Goal: Task Accomplishment & Management: Use online tool/utility

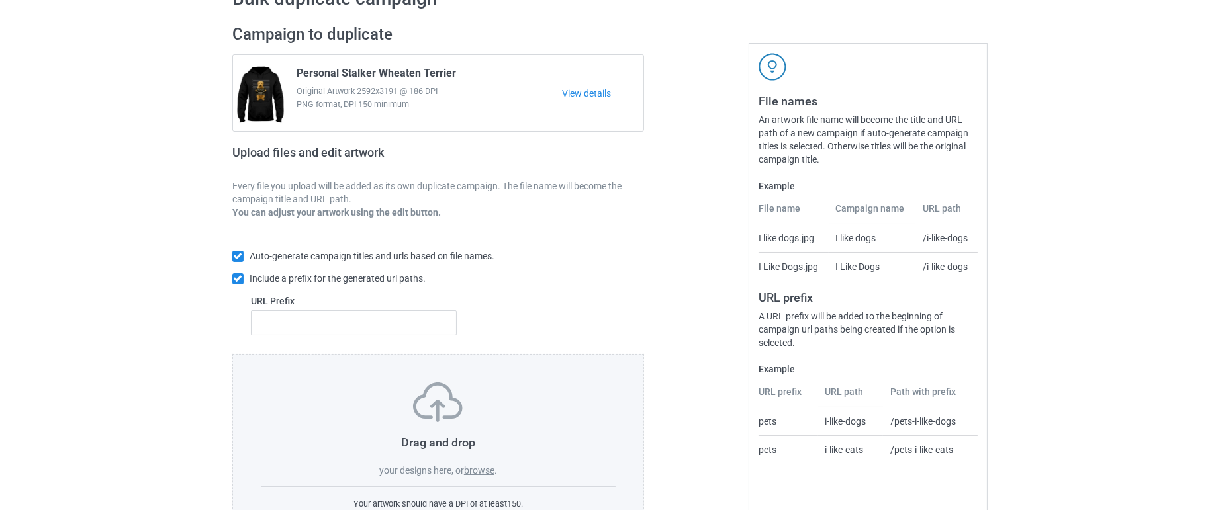
scroll to position [128, 0]
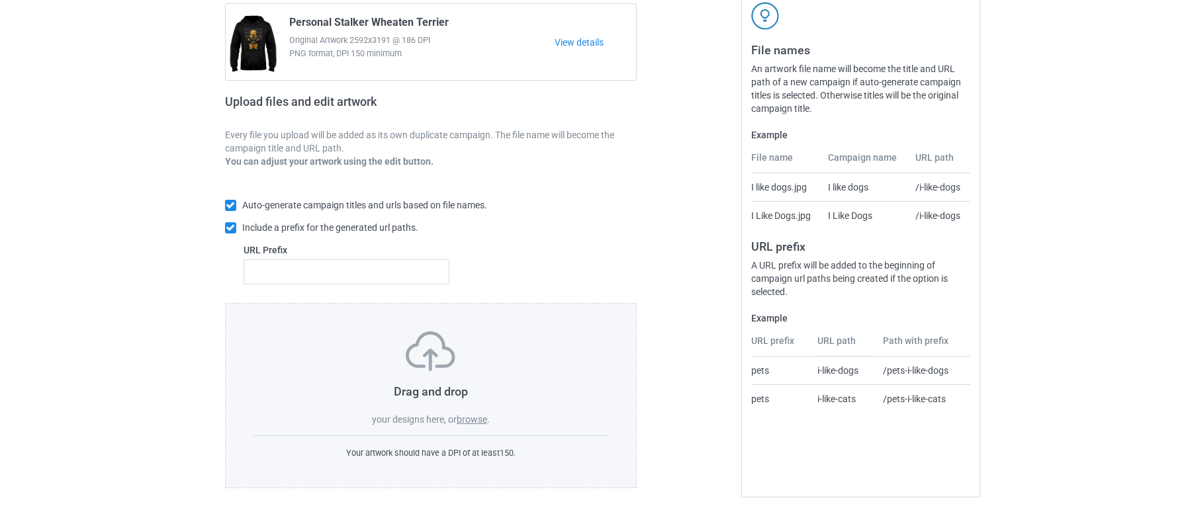
click at [479, 416] on label "browse" at bounding box center [472, 419] width 30 height 11
click at [0, 0] on input "browse" at bounding box center [0, 0] width 0 height 0
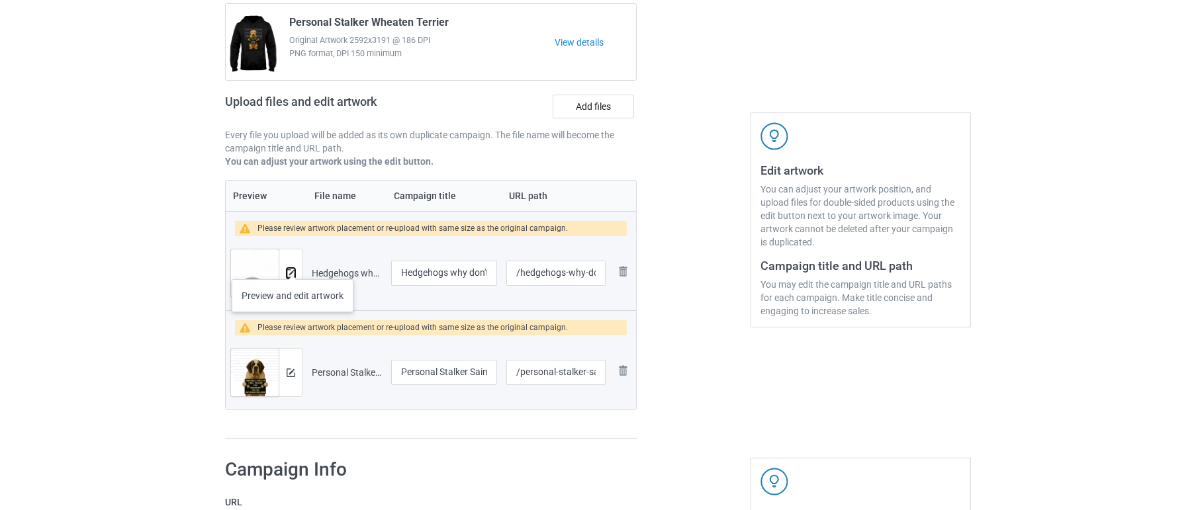
click at [293, 269] on img at bounding box center [291, 273] width 9 height 9
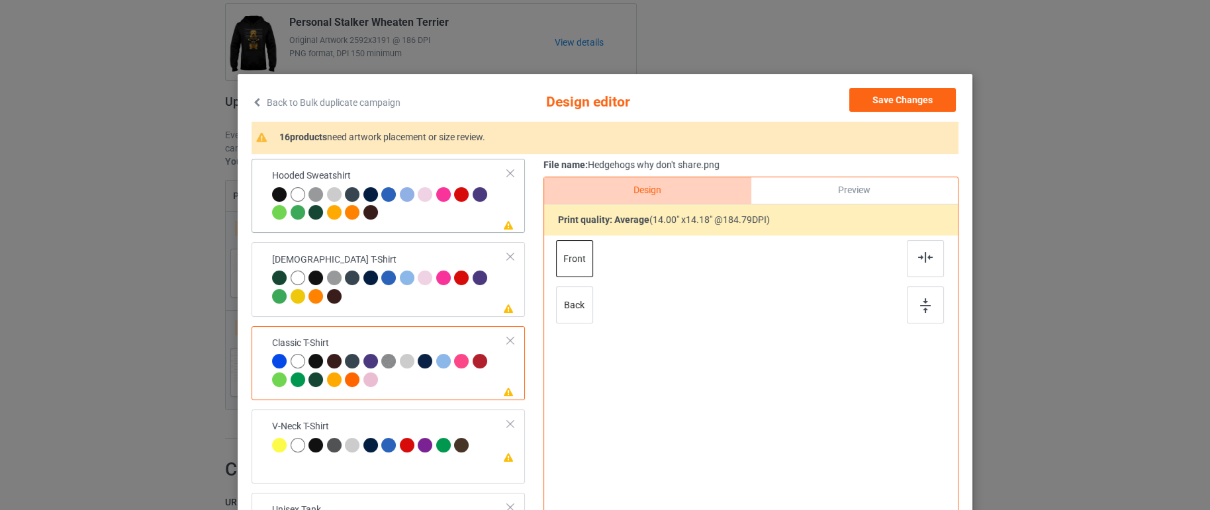
click at [446, 203] on div at bounding box center [445, 196] width 19 height 19
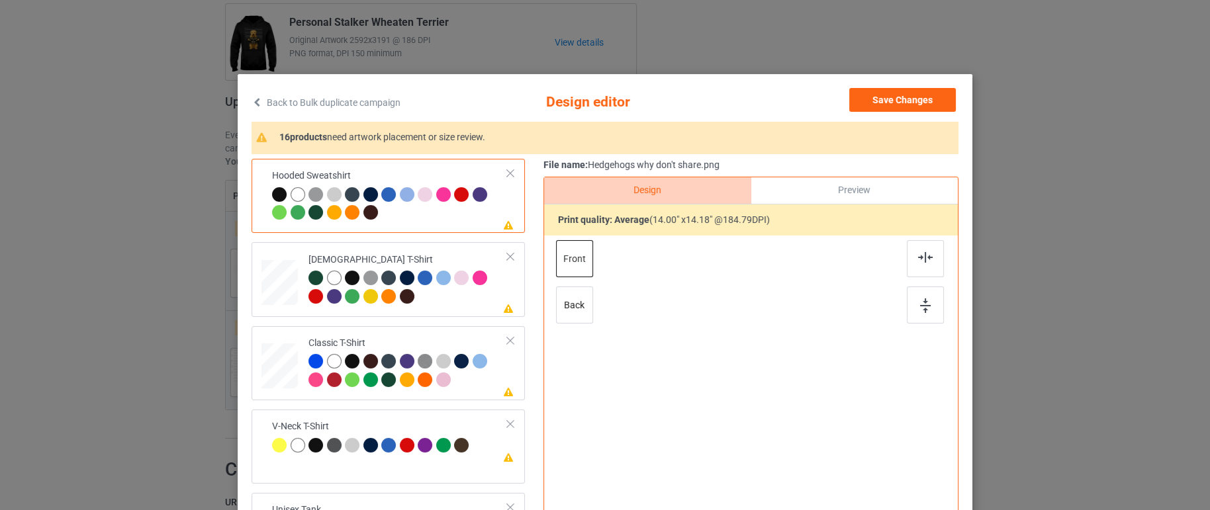
scroll to position [165, 0]
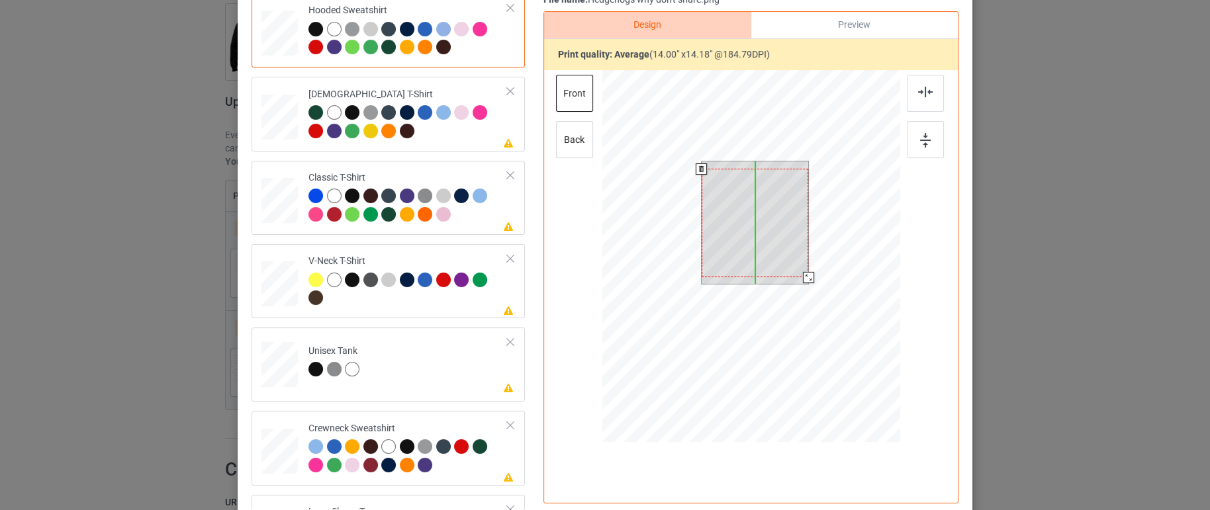
drag, startPoint x: 739, startPoint y: 218, endPoint x: 705, endPoint y: 233, distance: 36.8
click at [740, 227] on div at bounding box center [755, 223] width 107 height 109
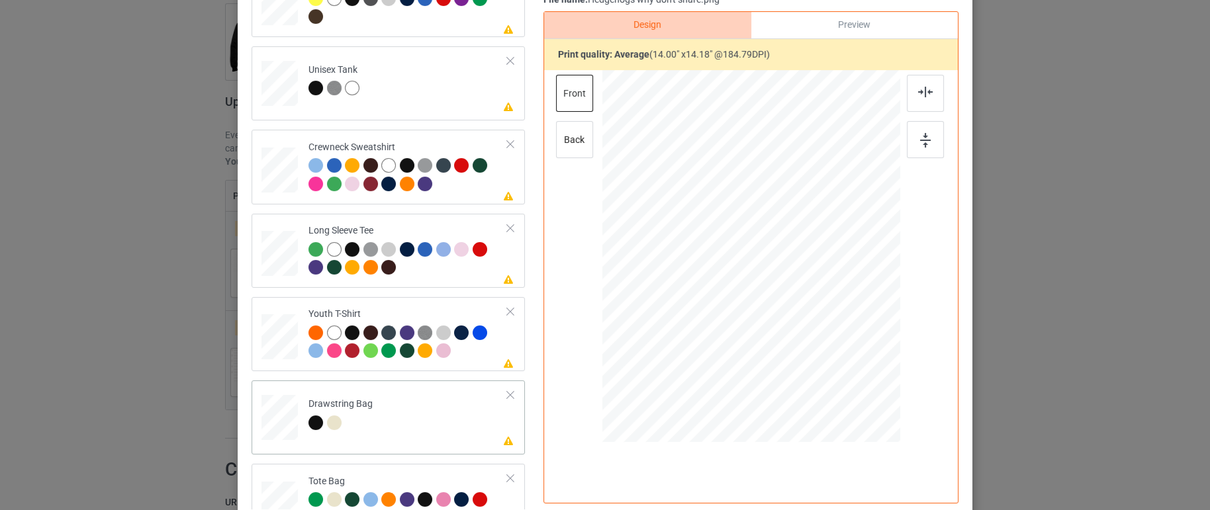
scroll to position [331, 0]
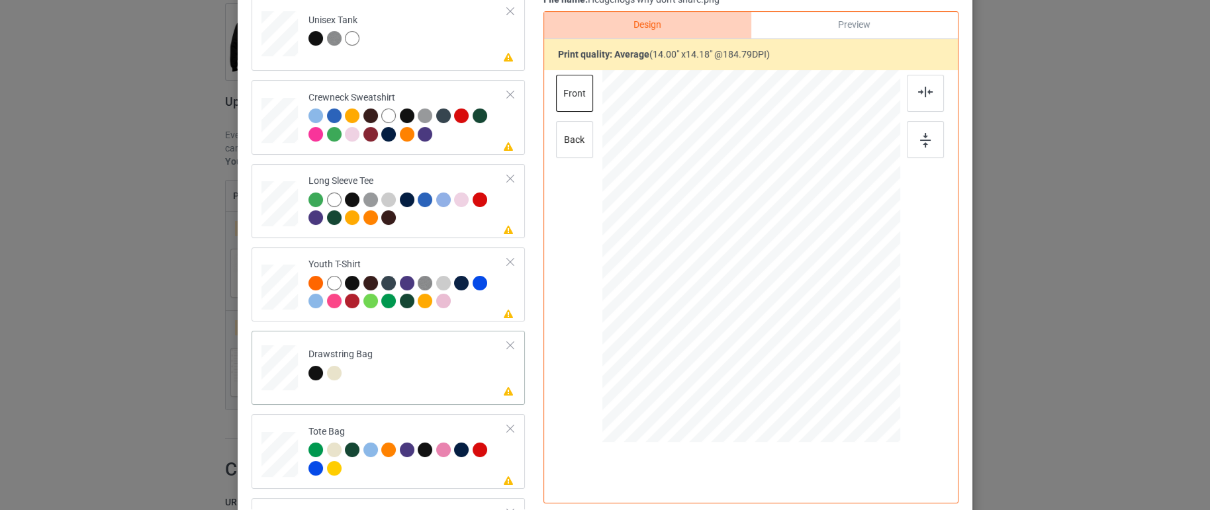
click at [428, 361] on td "Please review artwork placement Drawstring Bag" at bounding box center [408, 365] width 214 height 58
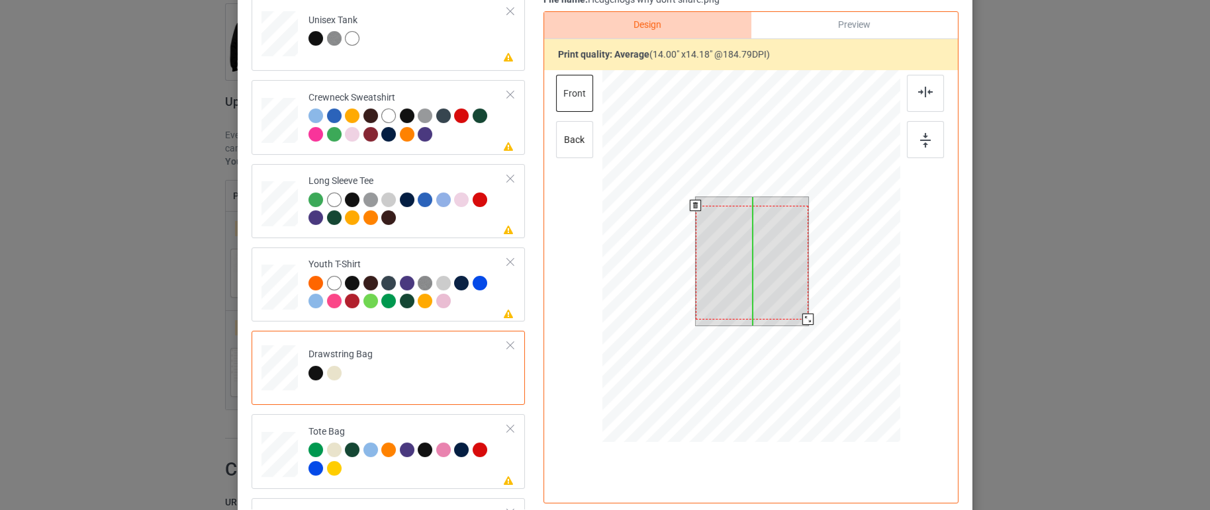
drag, startPoint x: 745, startPoint y: 279, endPoint x: 744, endPoint y: 287, distance: 8.6
click at [744, 287] on div at bounding box center [752, 263] width 113 height 114
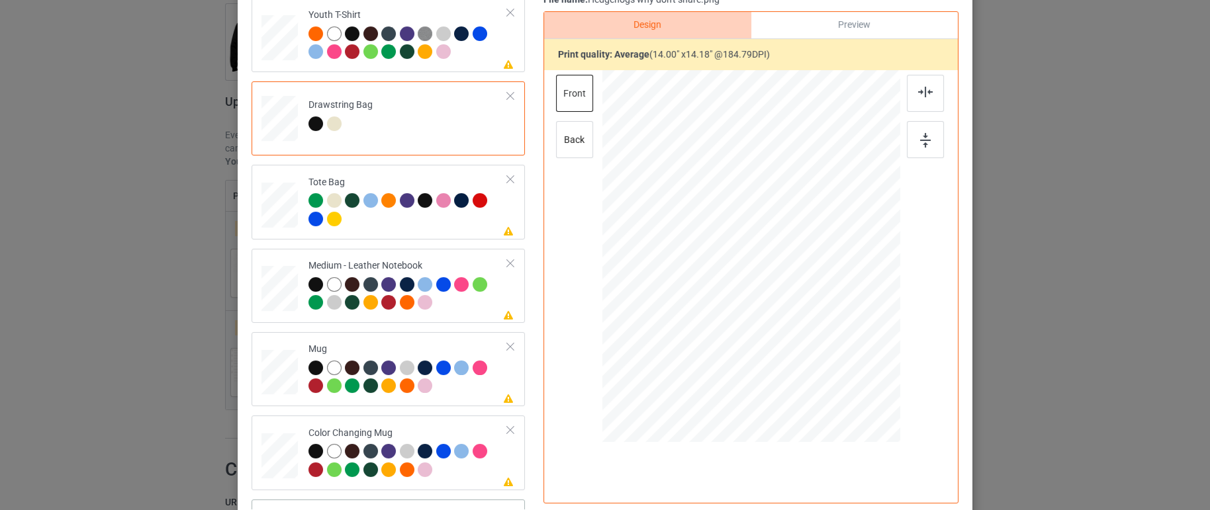
scroll to position [745, 0]
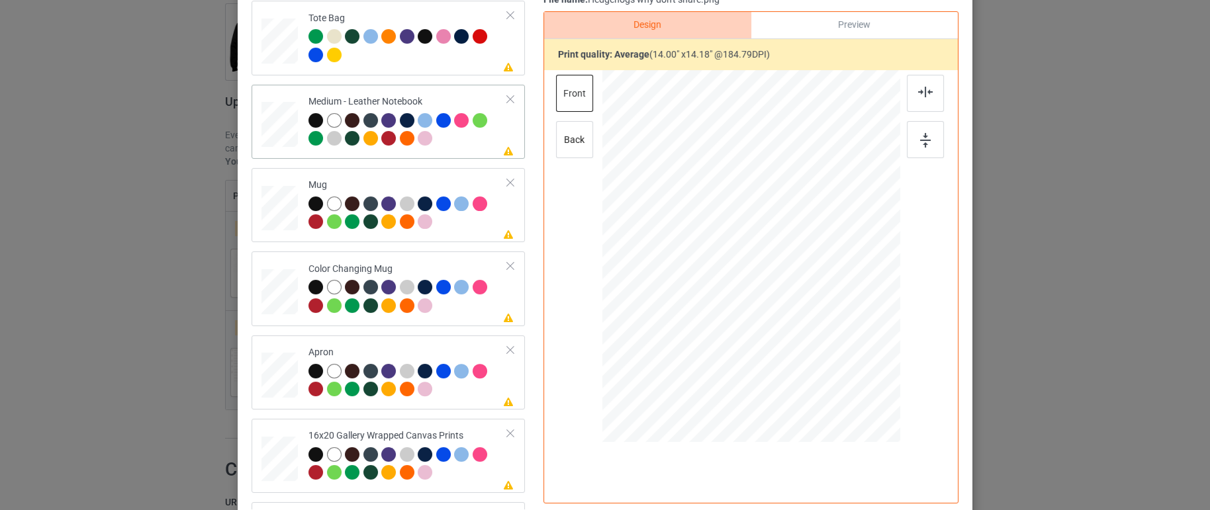
click at [436, 142] on div at bounding box center [407, 131] width 199 height 36
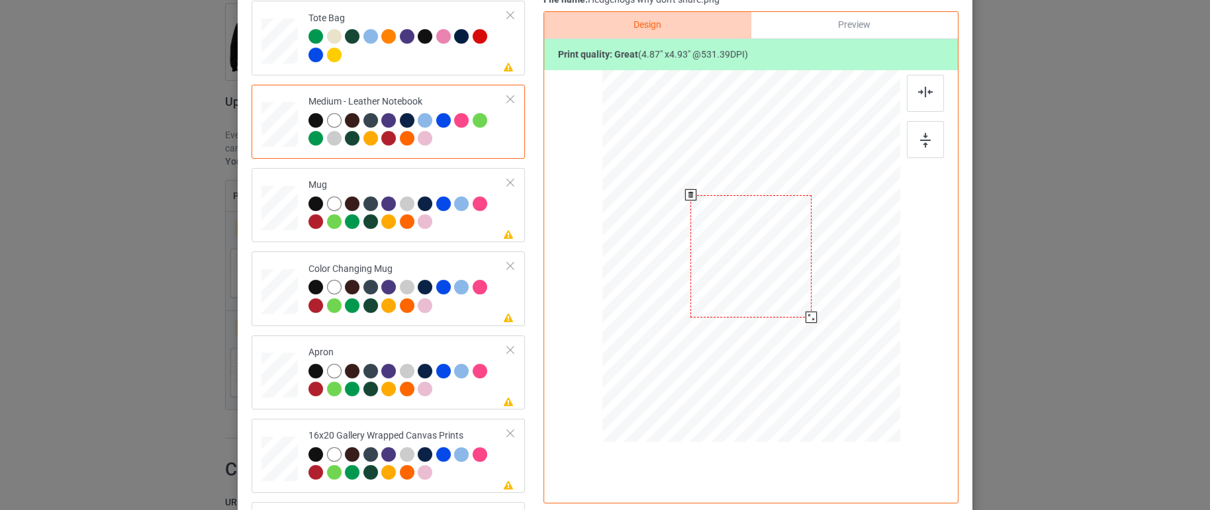
drag, startPoint x: 829, startPoint y: 337, endPoint x: 801, endPoint y: 316, distance: 35.1
click at [805, 316] on div at bounding box center [810, 317] width 11 height 11
drag, startPoint x: 679, startPoint y: 222, endPoint x: 762, endPoint y: 228, distance: 83.0
click at [762, 228] on div at bounding box center [751, 257] width 289 height 210
drag, startPoint x: 725, startPoint y: 229, endPoint x: 791, endPoint y: 236, distance: 66.5
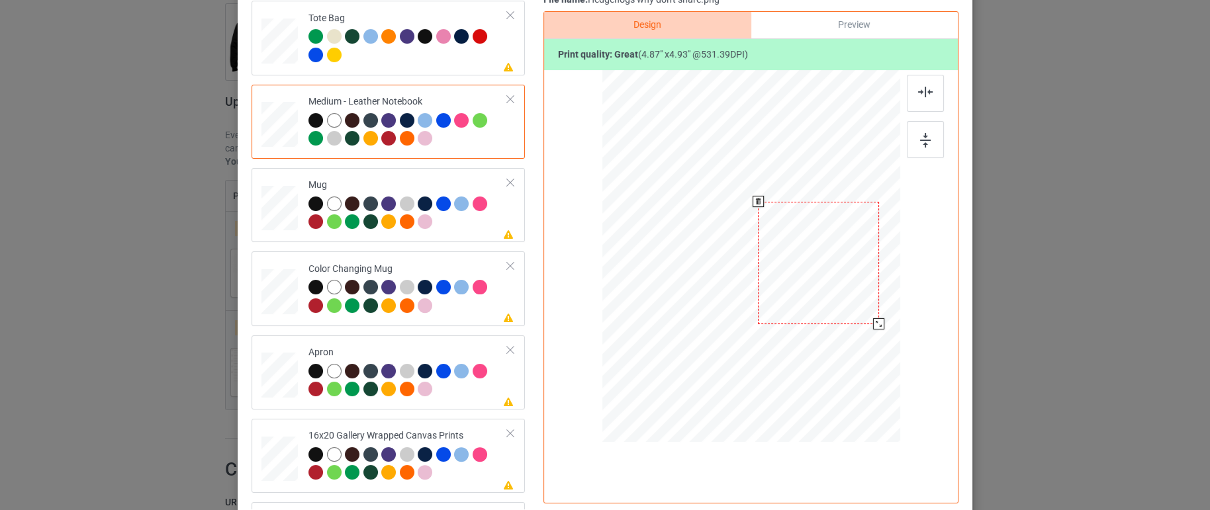
click at [791, 236] on div at bounding box center [818, 263] width 121 height 122
click at [876, 324] on div at bounding box center [881, 327] width 11 height 11
click at [839, 269] on div at bounding box center [817, 263] width 127 height 128
click at [451, 230] on td "Please review artwork placement Mug" at bounding box center [408, 205] width 214 height 64
drag, startPoint x: 838, startPoint y: 342, endPoint x: 798, endPoint y: 296, distance: 61.5
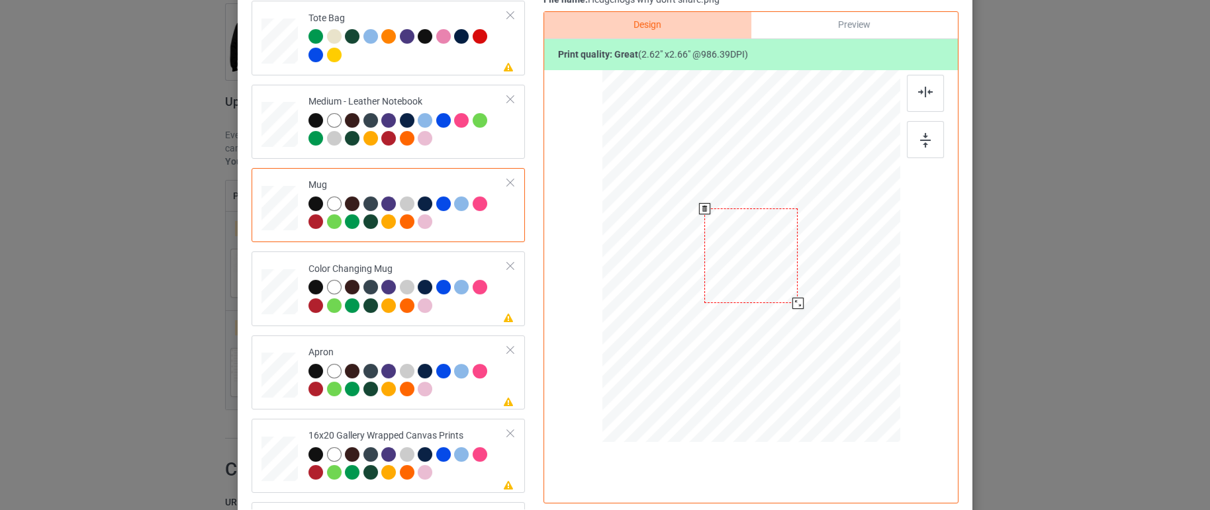
click at [798, 296] on div at bounding box center [751, 256] width 298 height 124
drag, startPoint x: 747, startPoint y: 234, endPoint x: 655, endPoint y: 234, distance: 91.3
click at [655, 234] on div at bounding box center [660, 255] width 93 height 95
drag, startPoint x: 696, startPoint y: 300, endPoint x: 688, endPoint y: 290, distance: 13.2
click at [697, 297] on div at bounding box center [702, 298] width 11 height 11
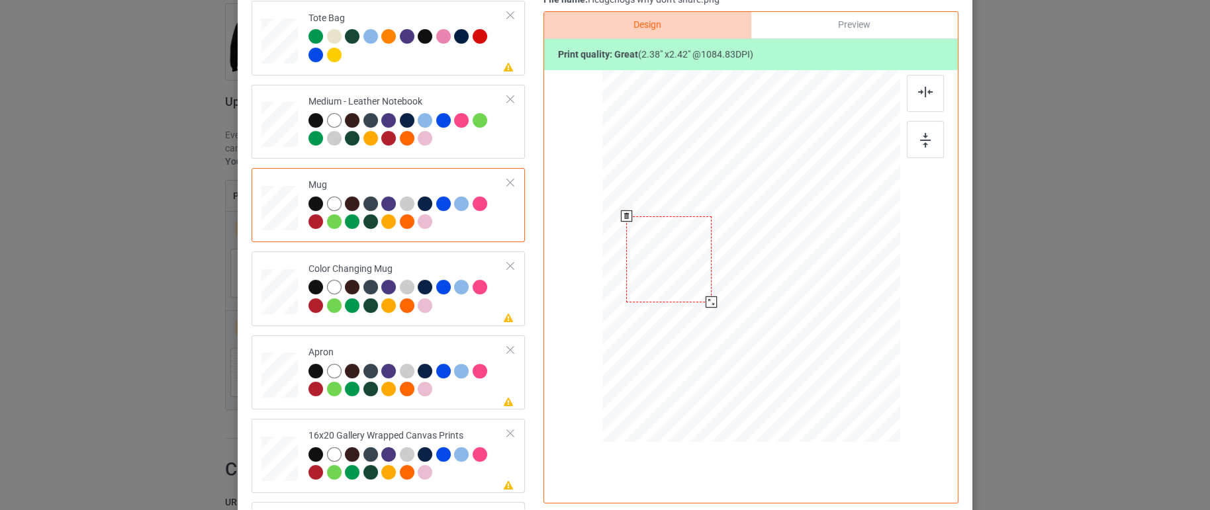
click at [642, 230] on div at bounding box center [668, 259] width 85 height 86
click at [706, 300] on div at bounding box center [711, 302] width 11 height 11
click at [686, 255] on div at bounding box center [669, 259] width 84 height 85
click at [683, 255] on div at bounding box center [667, 259] width 84 height 85
click at [695, 255] on div at bounding box center [669, 259] width 84 height 85
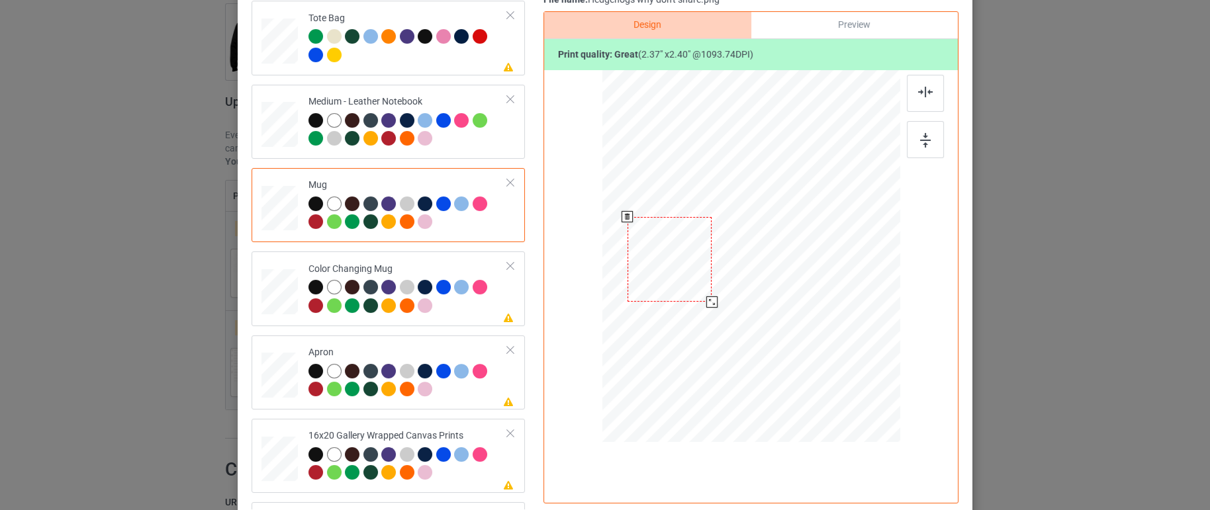
click at [695, 254] on div at bounding box center [669, 259] width 84 height 85
click at [469, 314] on td "Please review artwork placement Color Changing Mug" at bounding box center [408, 289] width 214 height 64
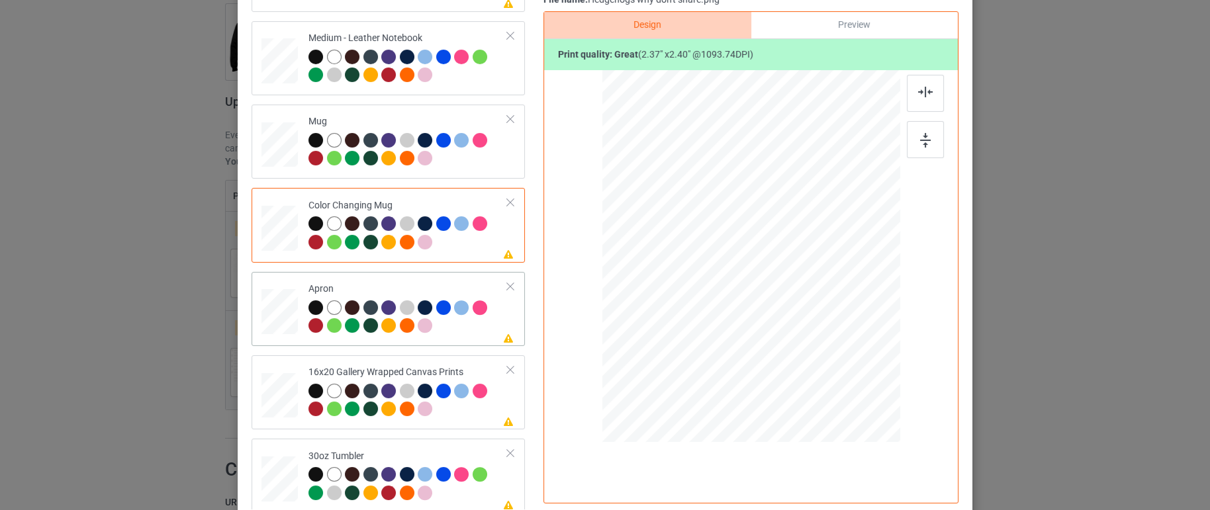
click at [457, 324] on div at bounding box center [407, 318] width 199 height 36
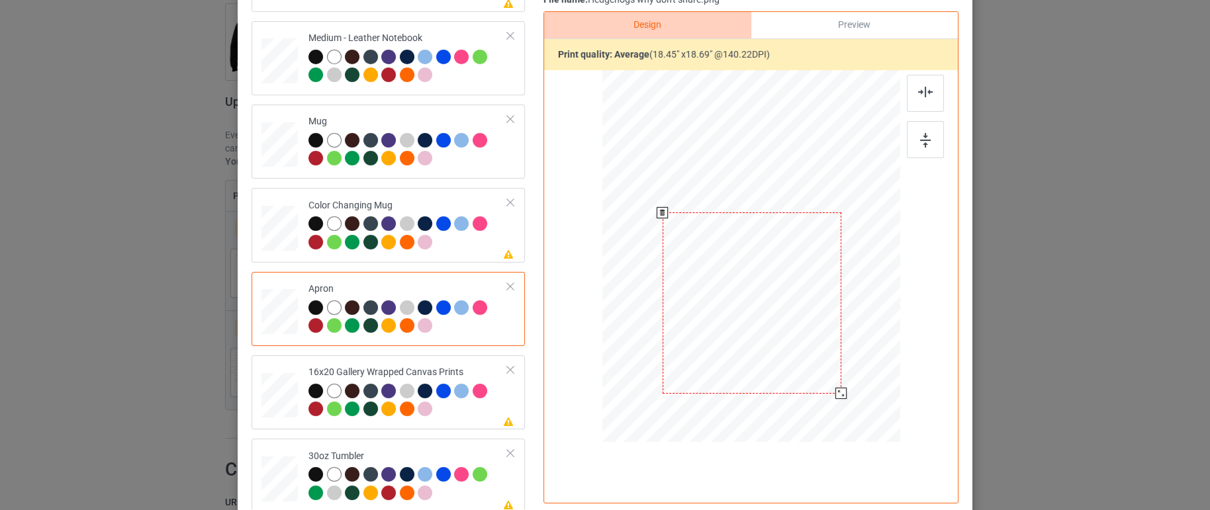
drag, startPoint x: 768, startPoint y: 271, endPoint x: 768, endPoint y: 316, distance: 44.3
click at [768, 316] on div at bounding box center [752, 302] width 179 height 181
click at [839, 391] on div at bounding box center [840, 393] width 11 height 11
click at [791, 324] on div at bounding box center [751, 299] width 185 height 187
click at [453, 408] on div at bounding box center [407, 402] width 199 height 36
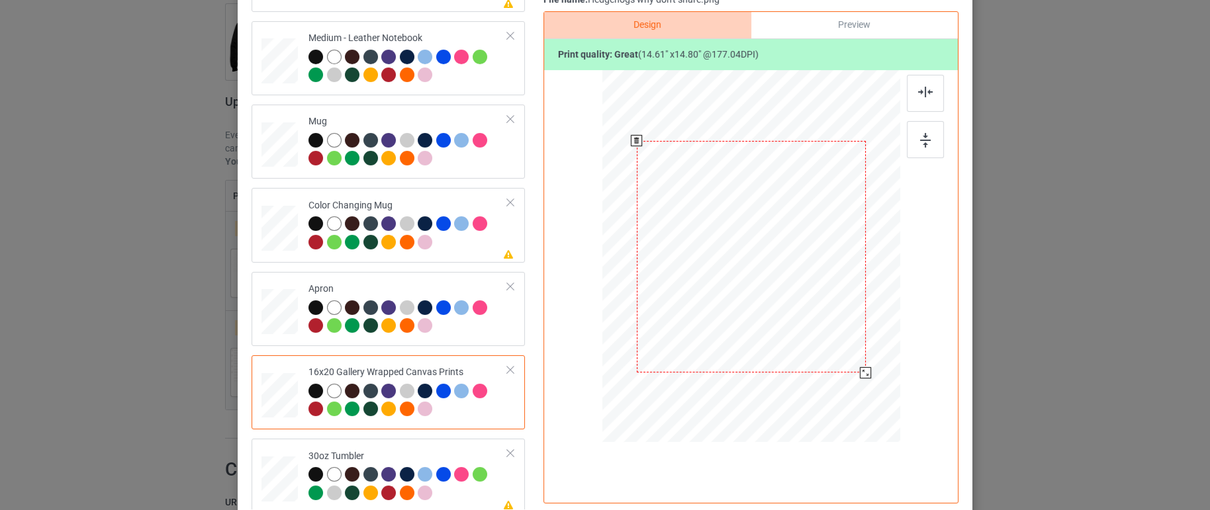
drag, startPoint x: 834, startPoint y: 349, endPoint x: 850, endPoint y: 384, distance: 37.9
click at [850, 384] on div at bounding box center [751, 256] width 298 height 361
click at [454, 481] on div at bounding box center [463, 476] width 19 height 19
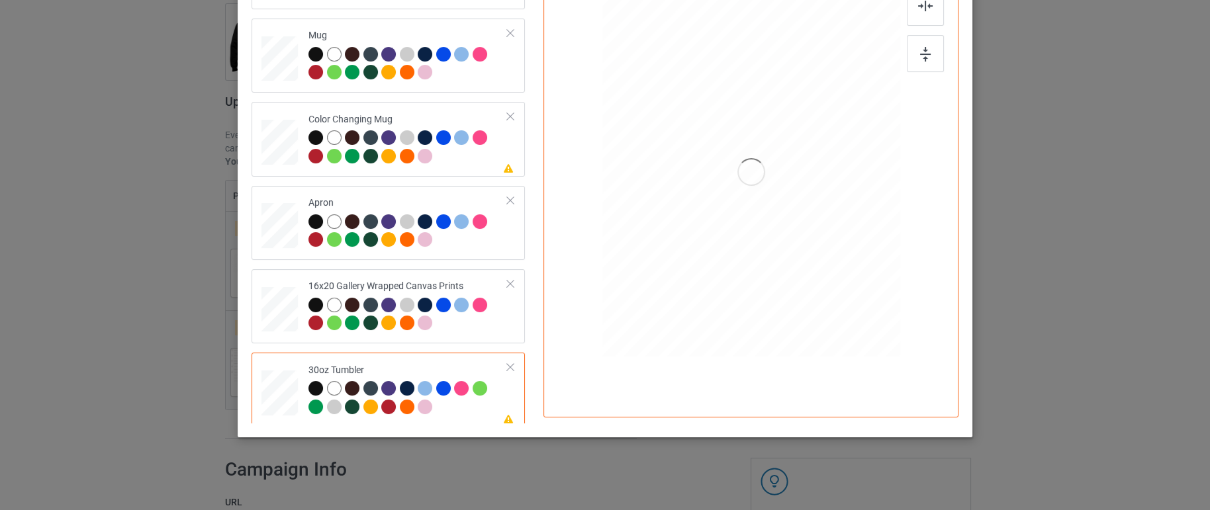
scroll to position [252, 0]
drag, startPoint x: 828, startPoint y: 256, endPoint x: 803, endPoint y: 232, distance: 34.6
click at [807, 232] on div at bounding box center [812, 231] width 11 height 11
drag, startPoint x: 758, startPoint y: 162, endPoint x: 688, endPoint y: 163, distance: 69.5
click at [688, 163] on div at bounding box center [680, 170] width 123 height 124
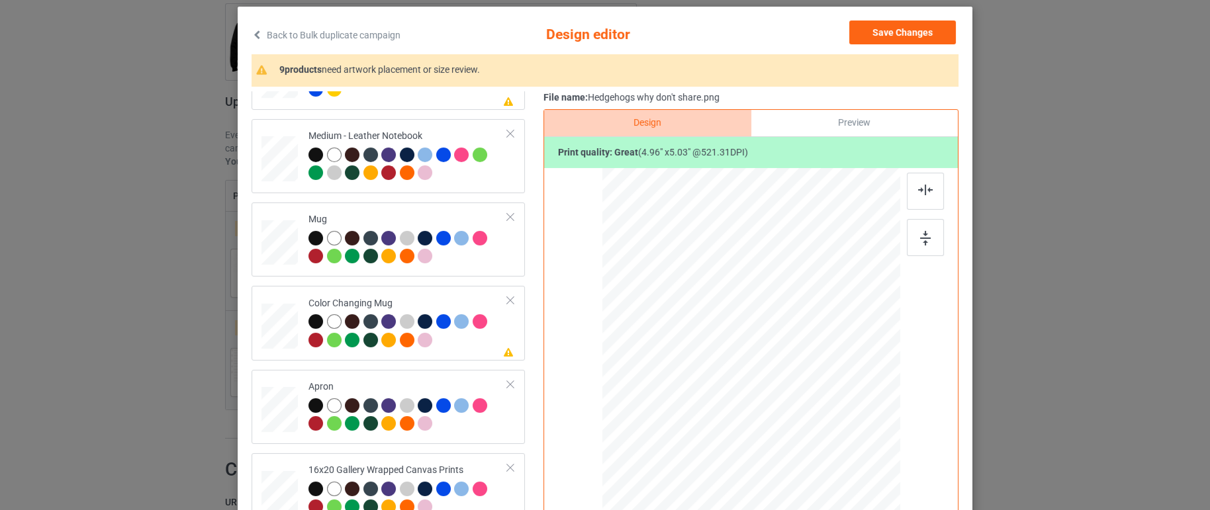
scroll to position [0, 0]
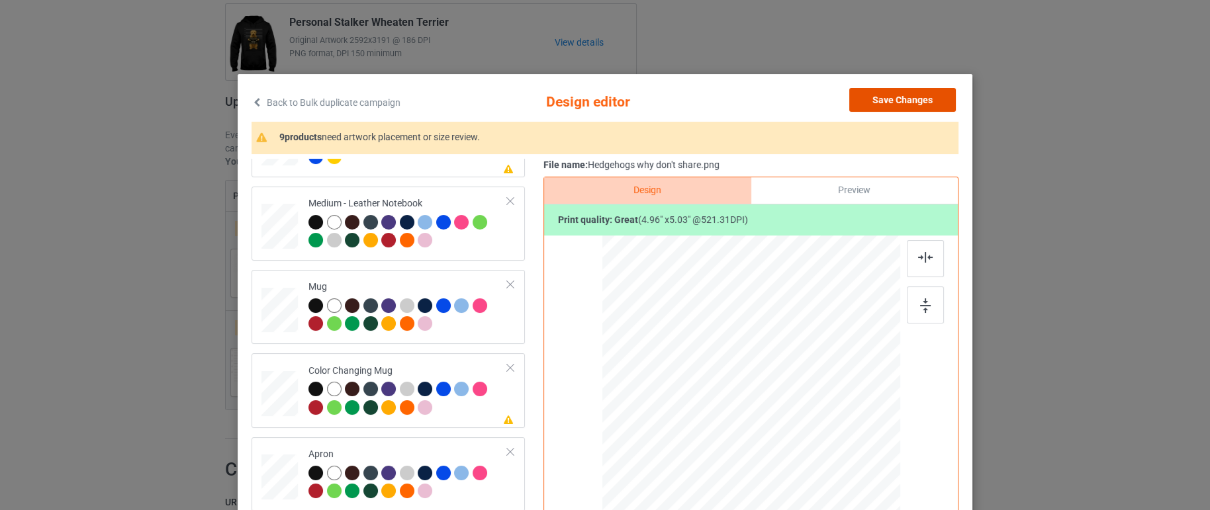
click at [885, 102] on button "Save Changes" at bounding box center [902, 100] width 107 height 24
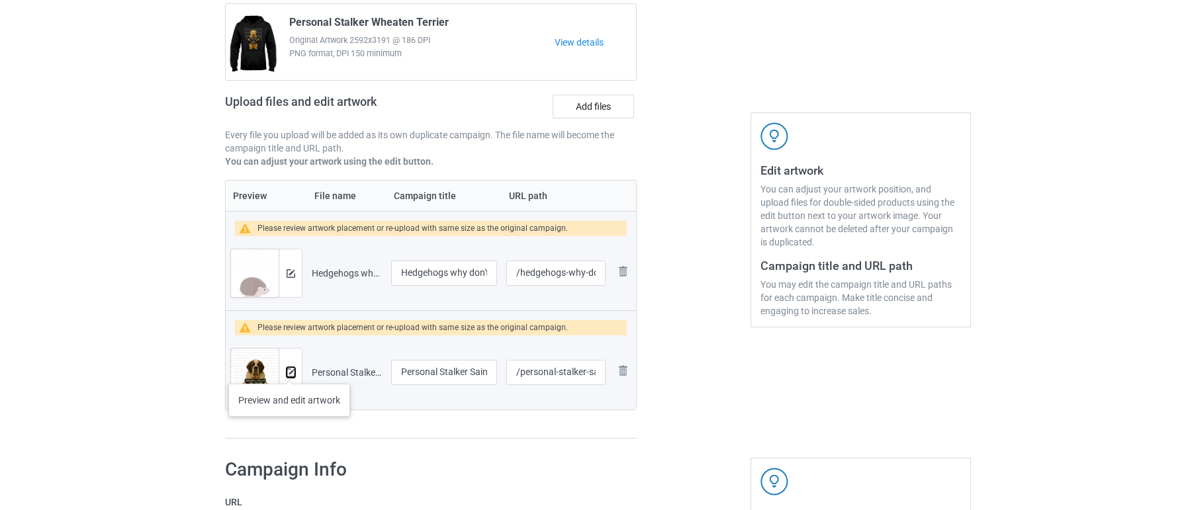
click at [289, 371] on img at bounding box center [291, 373] width 9 height 9
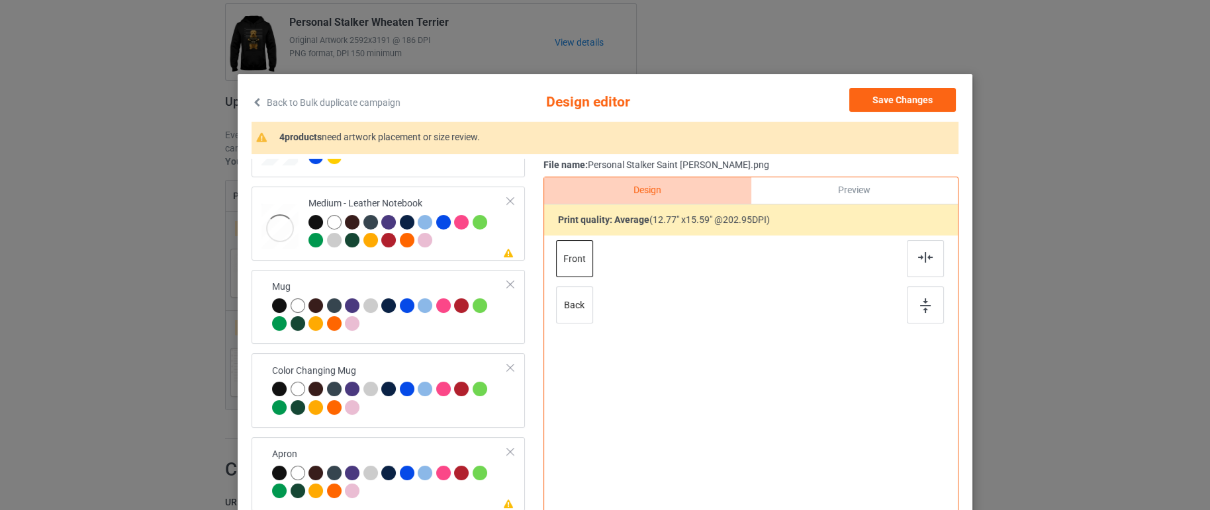
scroll to position [252, 0]
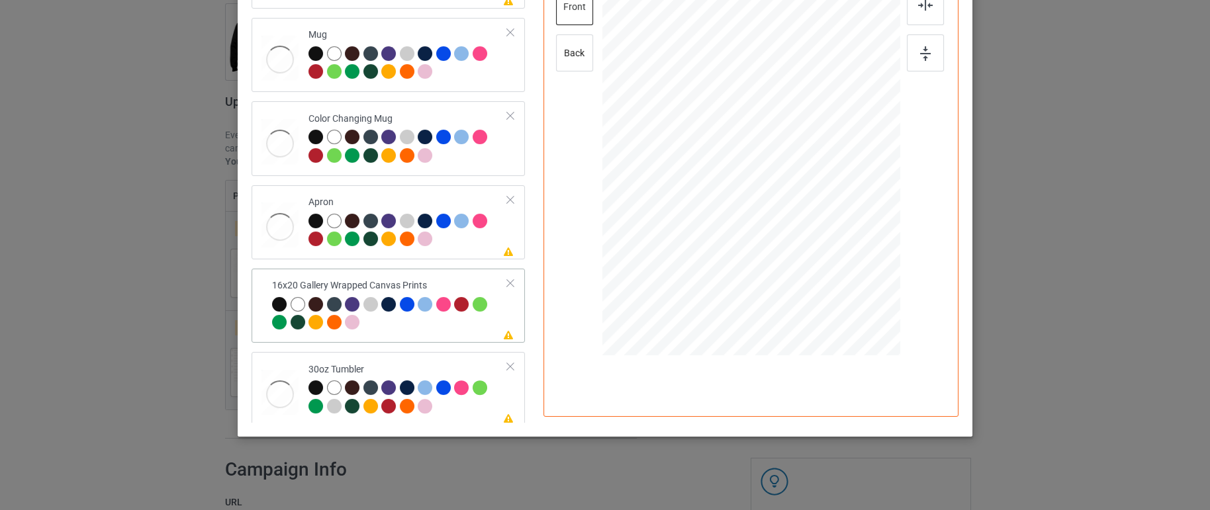
click at [452, 318] on div at bounding box center [390, 315] width 236 height 36
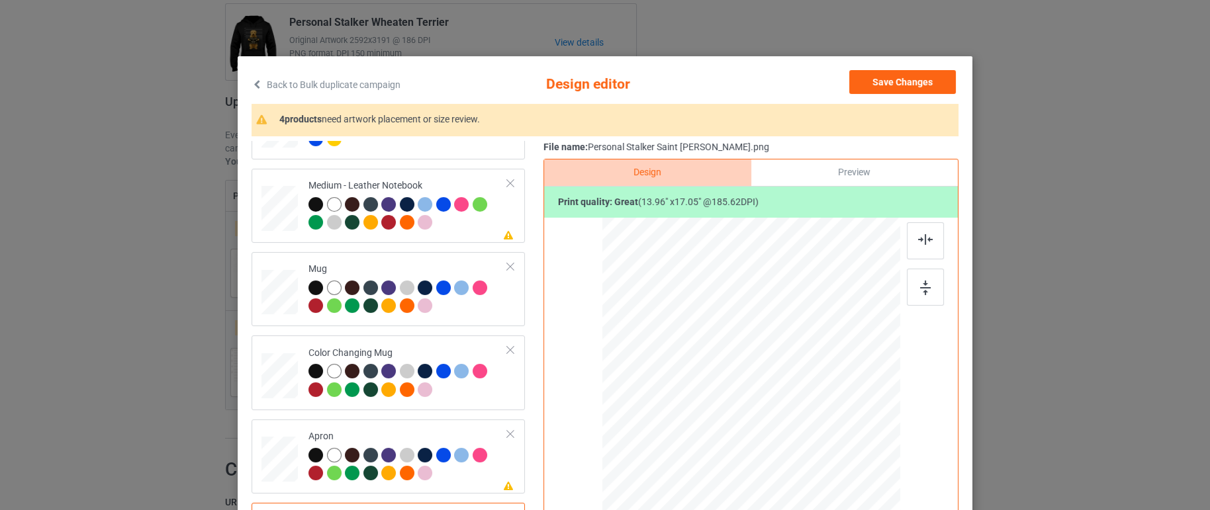
scroll to position [0, 0]
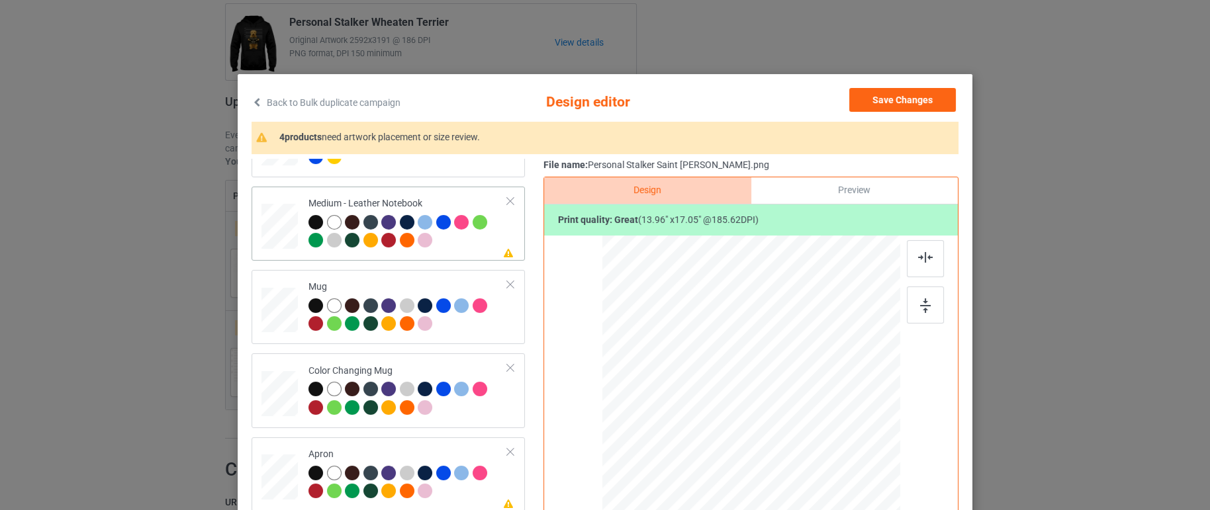
click at [465, 244] on div at bounding box center [407, 233] width 199 height 36
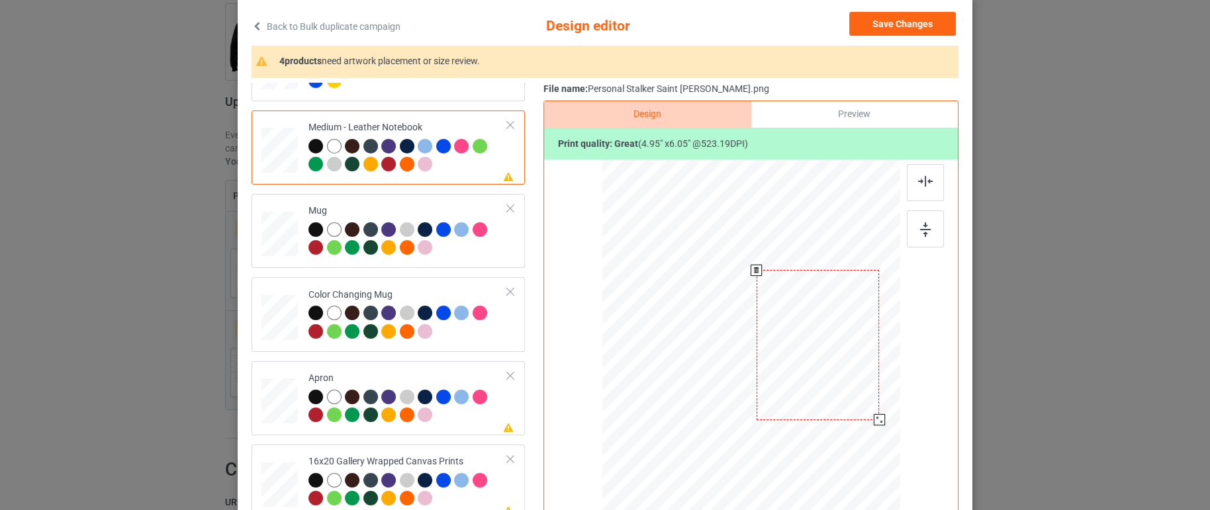
scroll to position [252, 0]
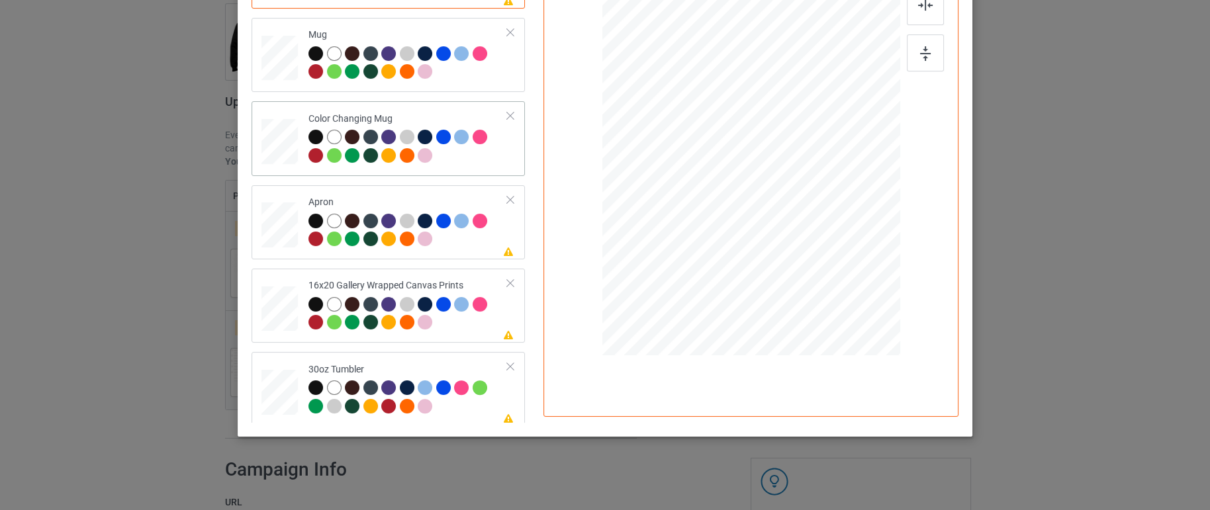
click at [450, 156] on div at bounding box center [407, 148] width 199 height 36
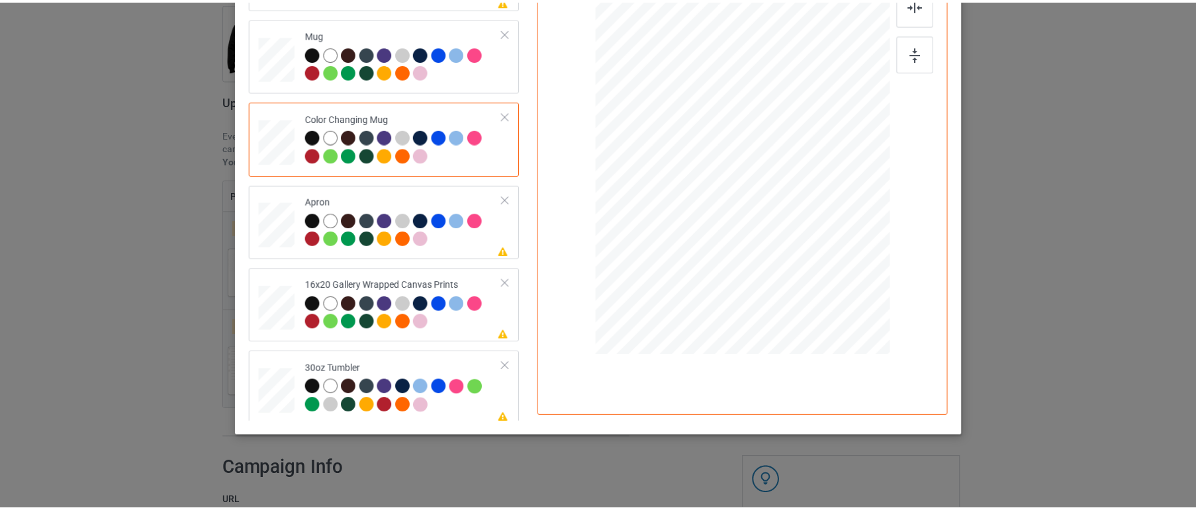
scroll to position [0, 0]
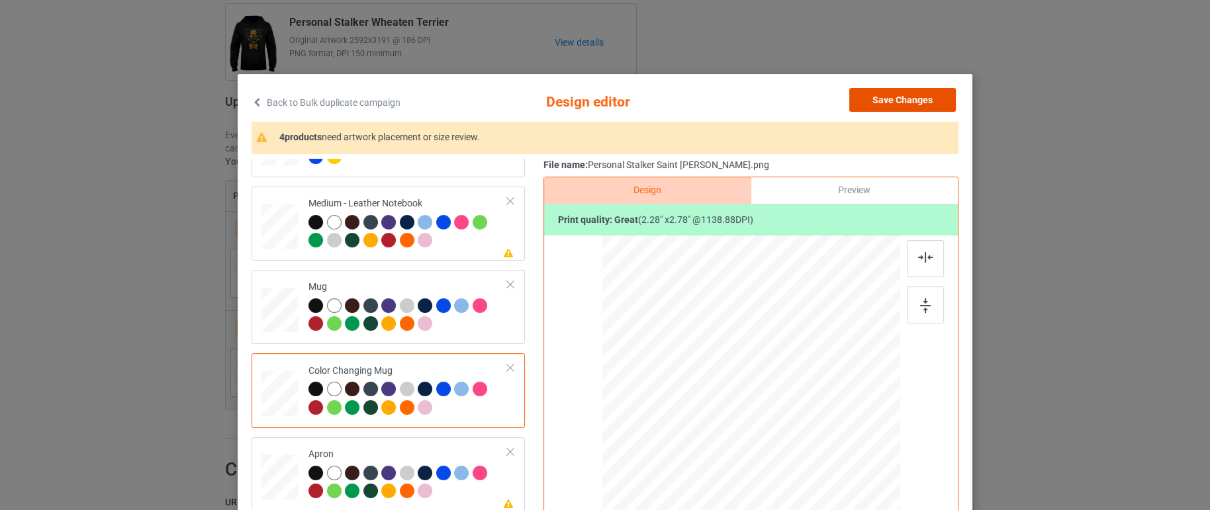
click at [897, 88] on button "Save Changes" at bounding box center [902, 100] width 107 height 24
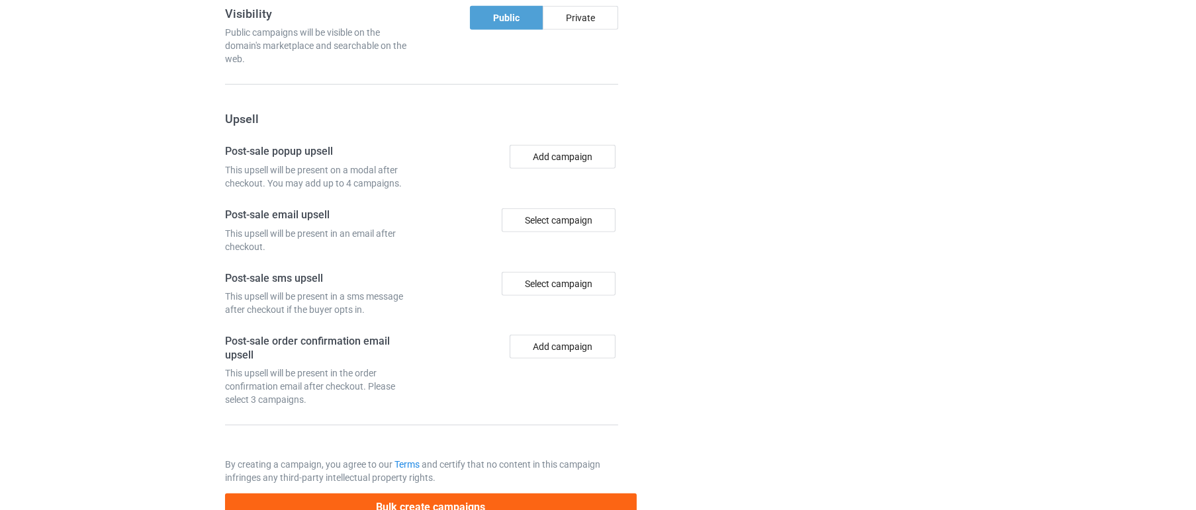
scroll to position [1277, 0]
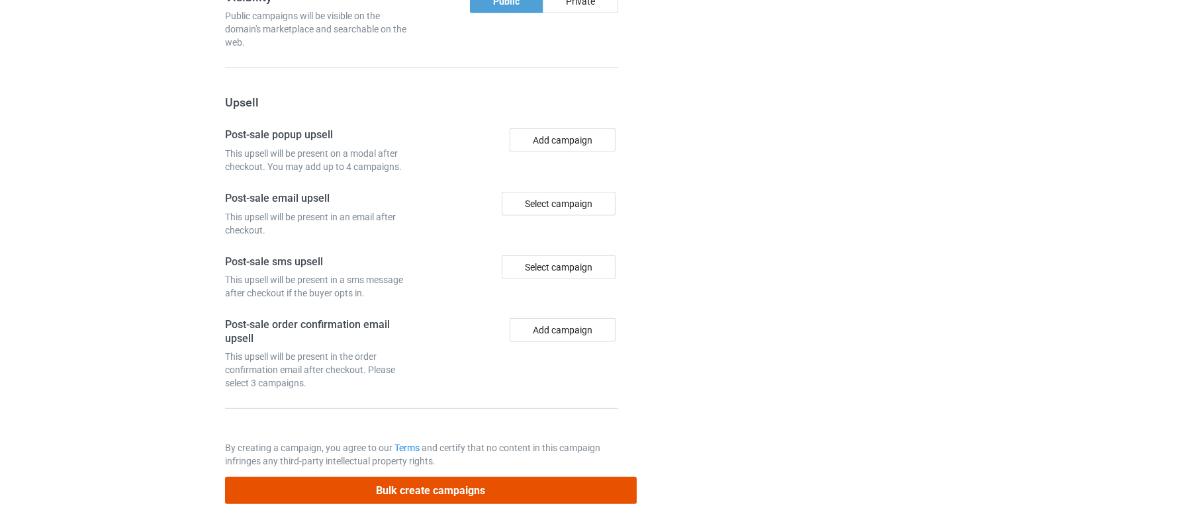
click at [315, 477] on button "Bulk create campaigns" at bounding box center [431, 490] width 412 height 27
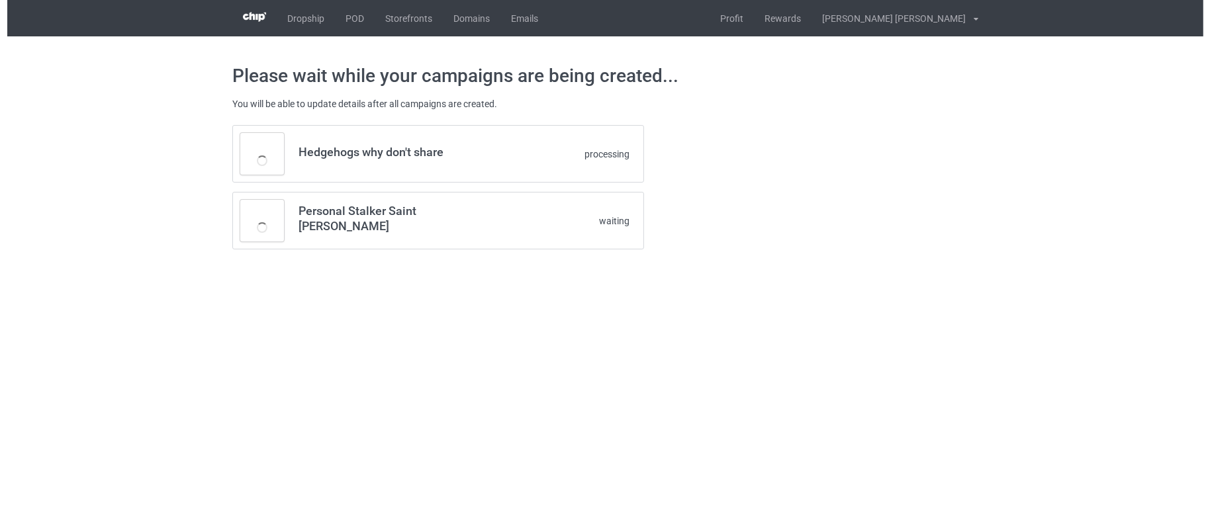
scroll to position [0, 0]
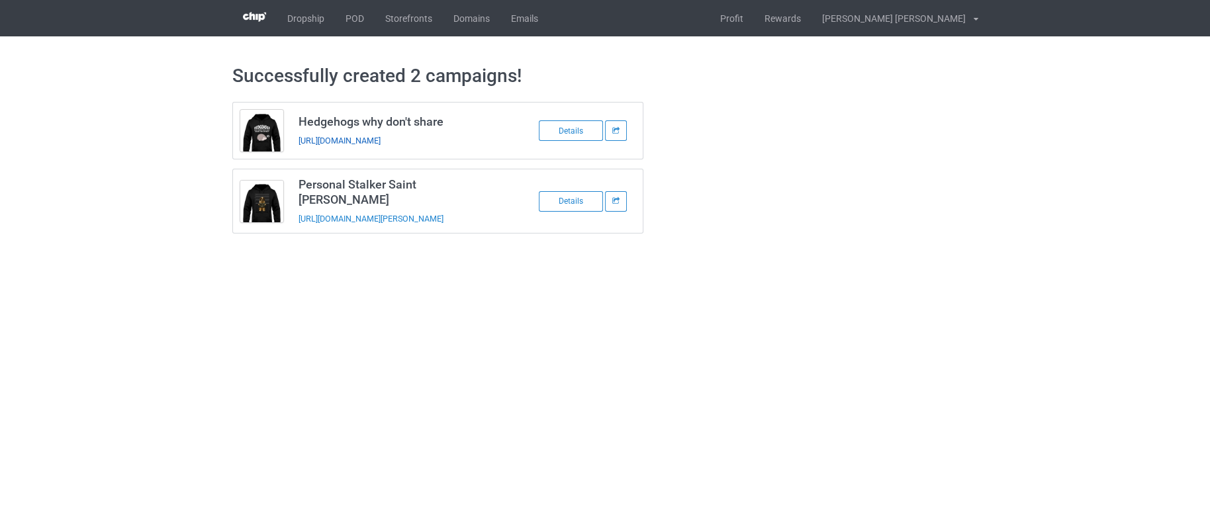
click at [380, 141] on link "https://www.teechip.com/hedgehogs-why-don-t-share" at bounding box center [339, 141] width 82 height 10
click at [443, 214] on link "https://www.teechip.com/personal-stalker-saint-bernard" at bounding box center [370, 219] width 145 height 10
click at [357, 18] on link "POD" at bounding box center [355, 18] width 40 height 36
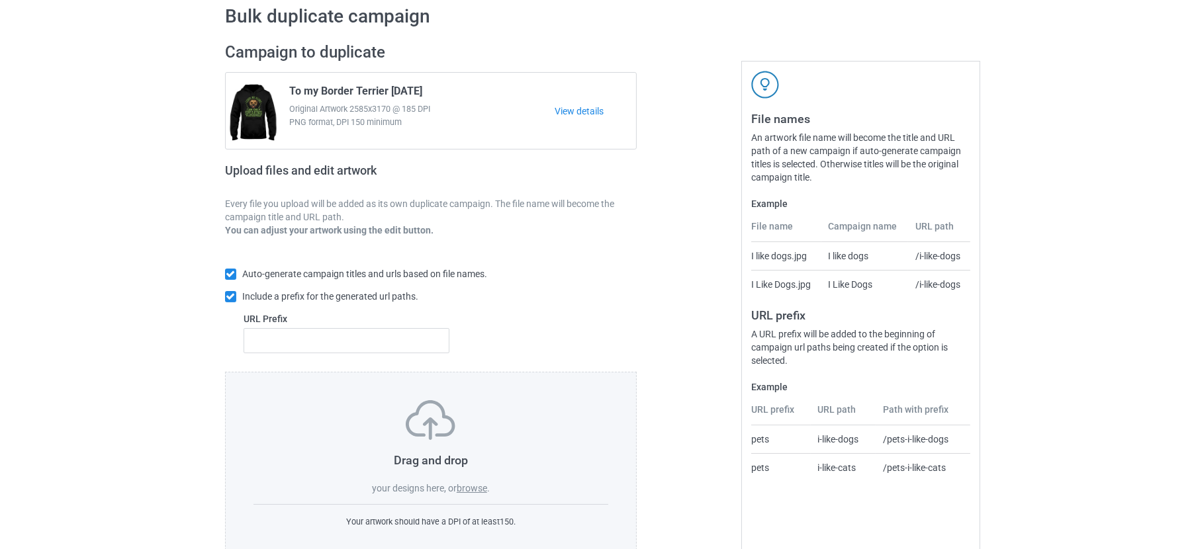
scroll to position [83, 0]
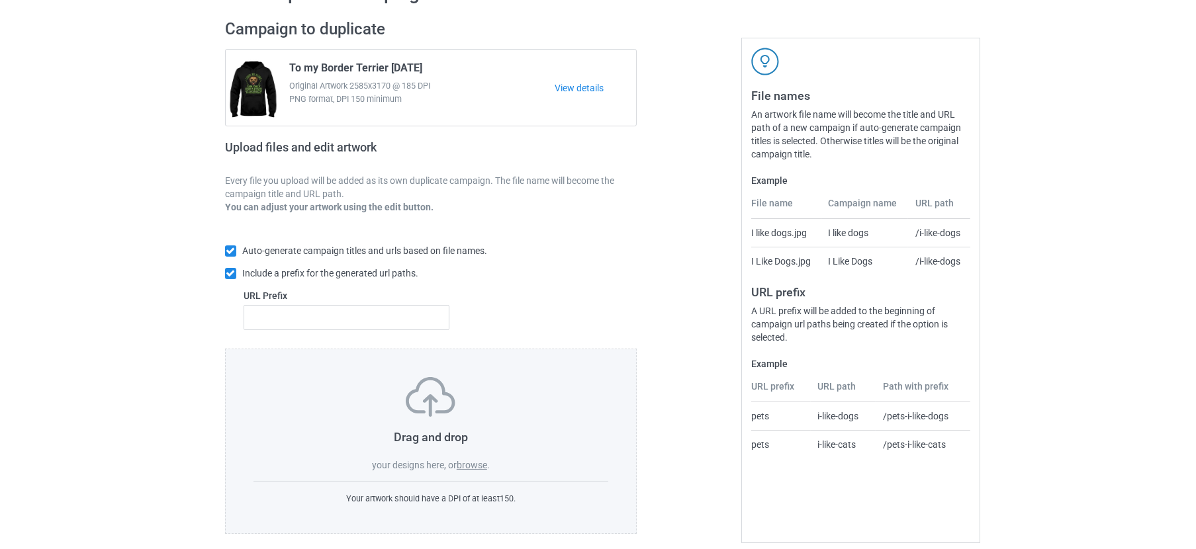
click at [483, 465] on label "browse" at bounding box center [472, 465] width 30 height 11
click at [0, 0] on input "browse" at bounding box center [0, 0] width 0 height 0
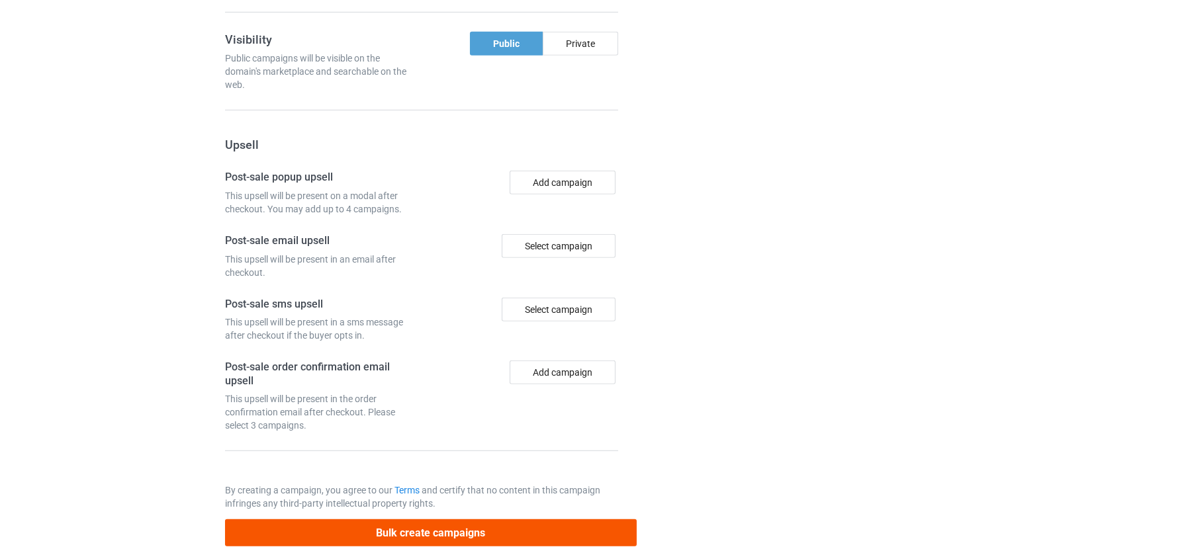
scroll to position [1338, 0]
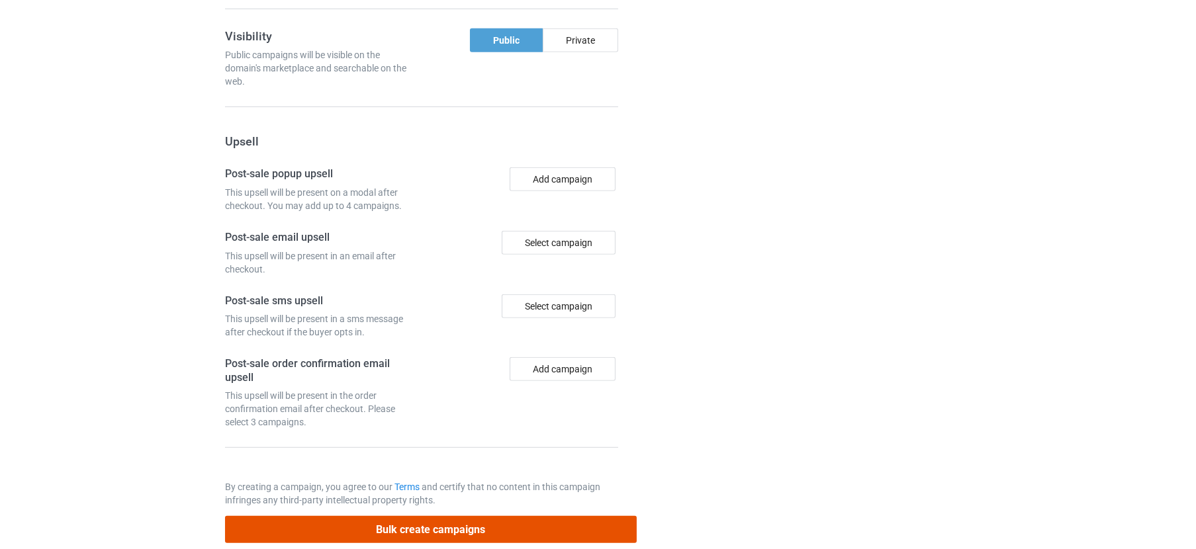
click at [398, 516] on button "Bulk create campaigns" at bounding box center [431, 529] width 412 height 27
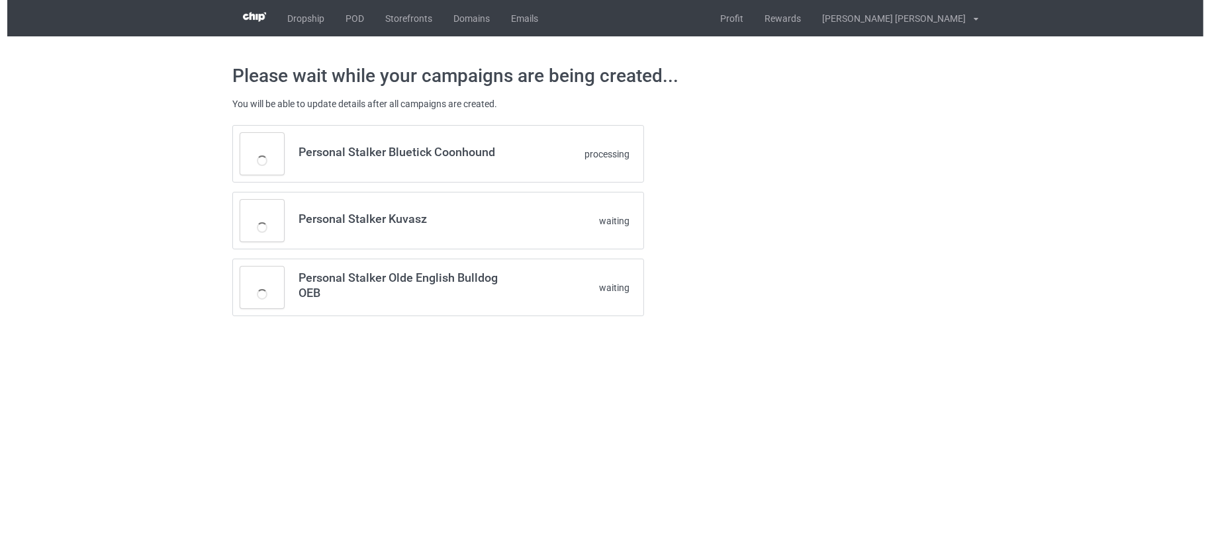
scroll to position [0, 0]
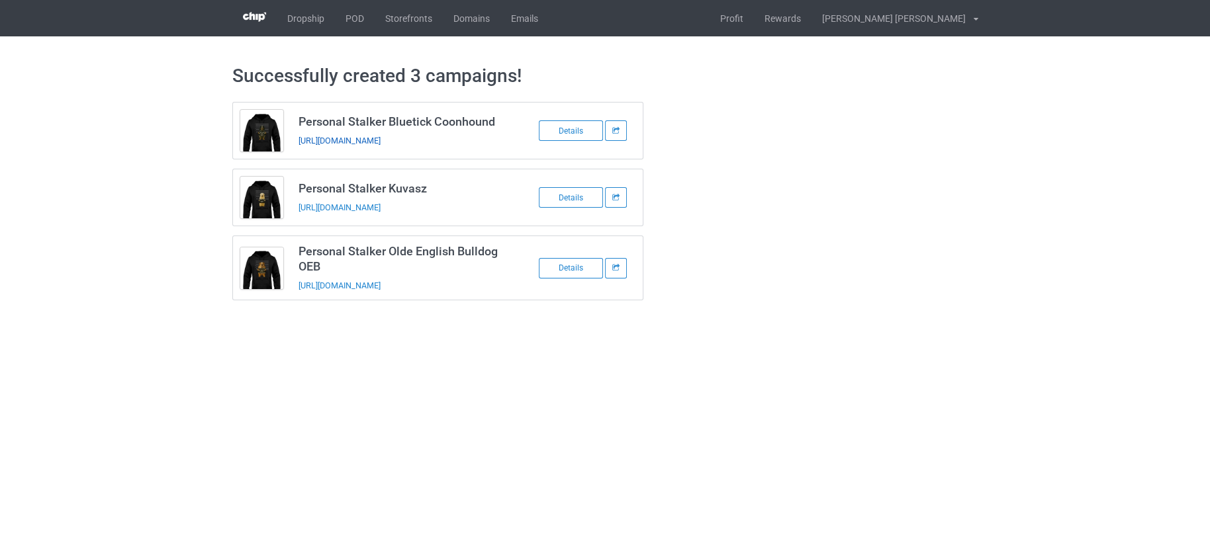
click at [380, 137] on link "[URL][DOMAIN_NAME]" at bounding box center [339, 141] width 82 height 10
click at [380, 206] on link "[URL][DOMAIN_NAME]" at bounding box center [339, 208] width 82 height 10
click at [380, 283] on link "[URL][DOMAIN_NAME]" at bounding box center [339, 286] width 82 height 10
click at [356, 27] on link "POD" at bounding box center [355, 18] width 40 height 36
